Goal: Information Seeking & Learning: Learn about a topic

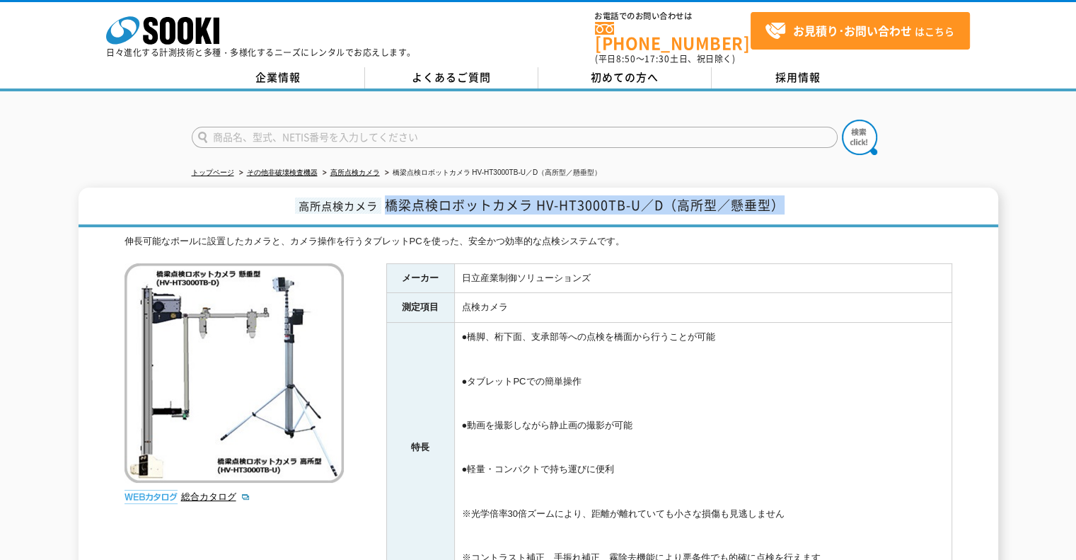
click at [385, 198] on h1 "高所点検カメラ 橋梁点検ロボットカメラ HV-HT3000TB-U／D（高所型／懸垂型）" at bounding box center [539, 207] width 920 height 40
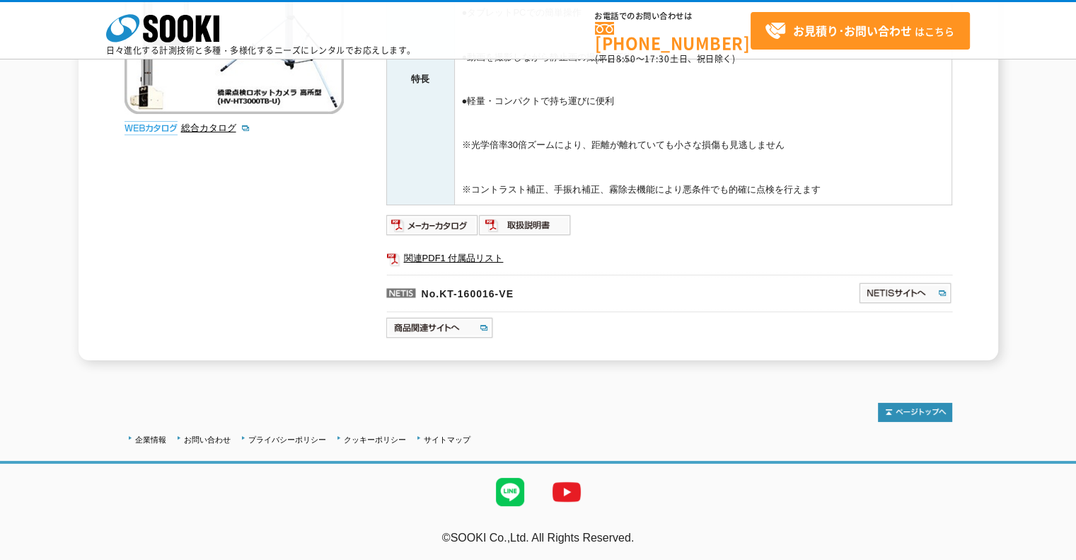
scroll to position [91, 0]
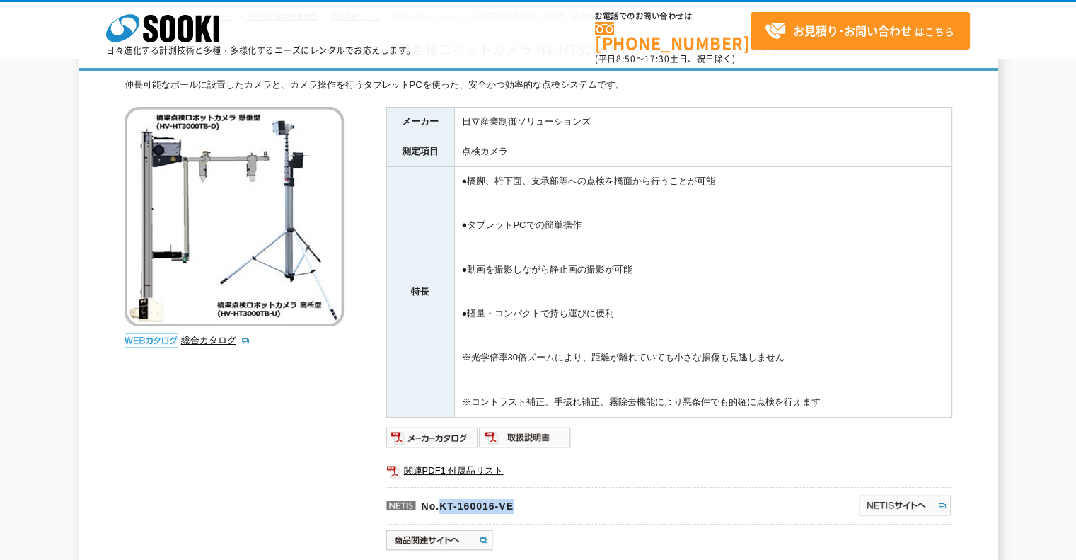
drag, startPoint x: 540, startPoint y: 503, endPoint x: 441, endPoint y: 504, distance: 98.3
click at [441, 504] on p "No.KT-160016-VE" at bounding box center [553, 504] width 335 height 34
click at [439, 429] on img at bounding box center [432, 437] width 93 height 23
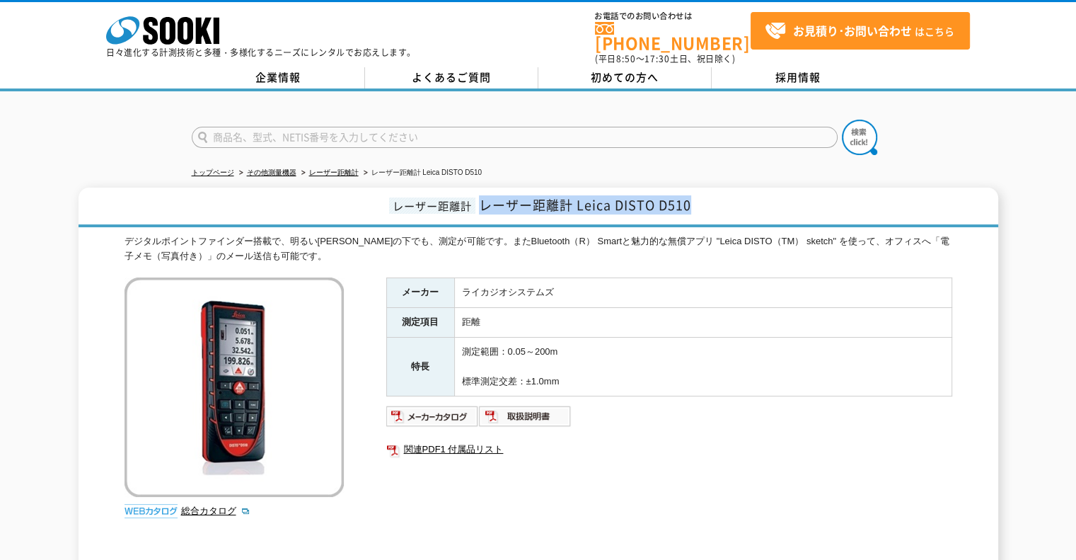
drag, startPoint x: 704, startPoint y: 192, endPoint x: 475, endPoint y: 199, distance: 228.6
click at [475, 199] on h1 "レーザー距離計 レーザー距離計 Leica DISTO D510" at bounding box center [539, 207] width 920 height 40
copy span "レーザー距離計 Leica DISTO D510"
click at [441, 405] on img at bounding box center [432, 416] width 93 height 23
click at [342, 168] on link "レーザー距離計" at bounding box center [334, 172] width 50 height 8
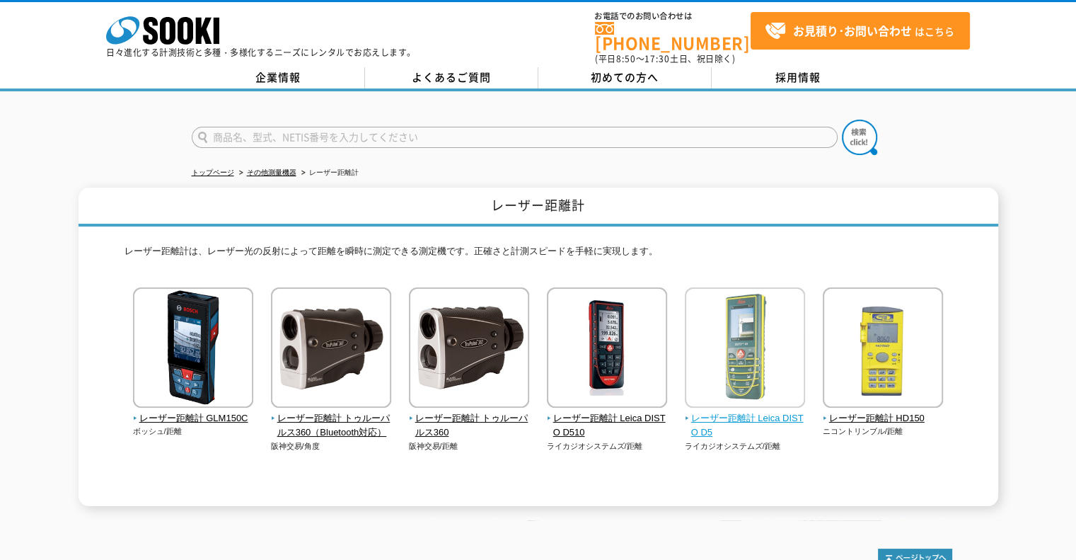
click at [750, 415] on span "レーザー距離計 Leica DISTO D5" at bounding box center [745, 426] width 121 height 30
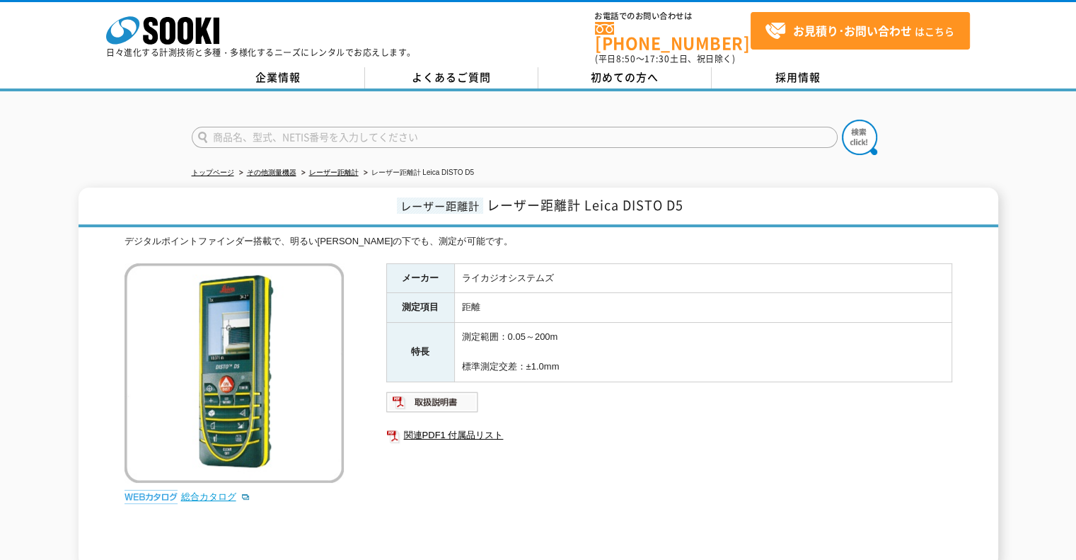
click at [202, 491] on link "総合カタログ" at bounding box center [215, 496] width 69 height 11
